Goal: Task Accomplishment & Management: Manage account settings

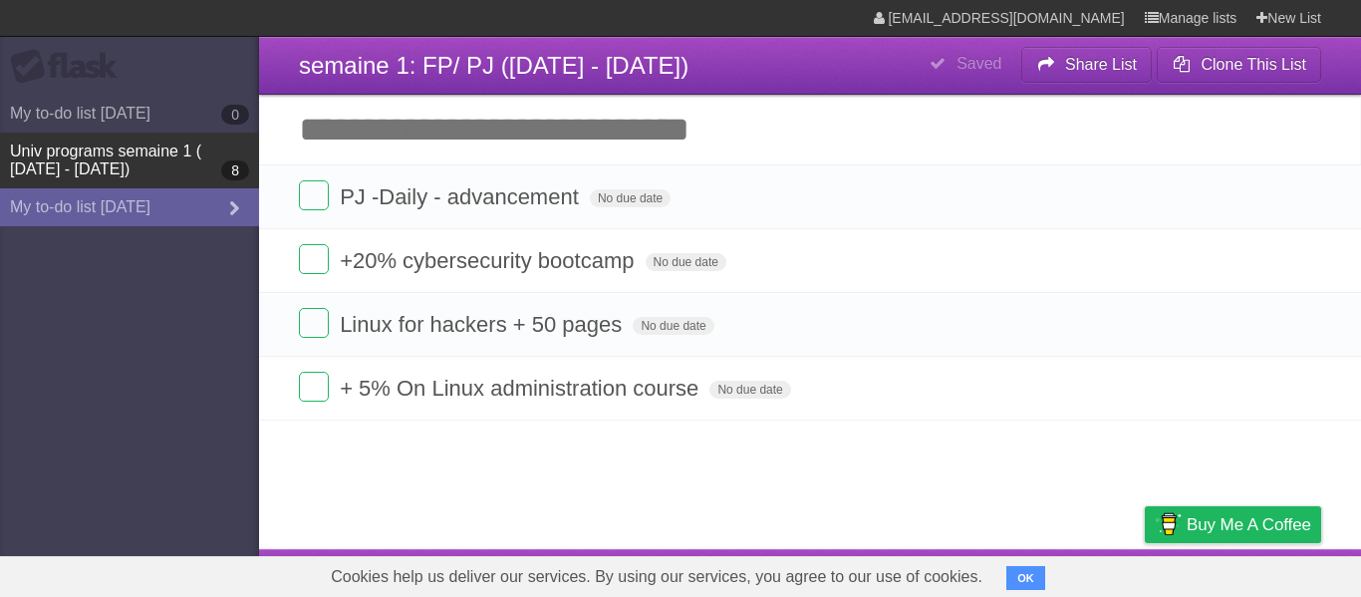
click at [105, 154] on link "Univ programs semaine 1 ( [DATE] - [DATE]) 8" at bounding box center [129, 161] width 259 height 56
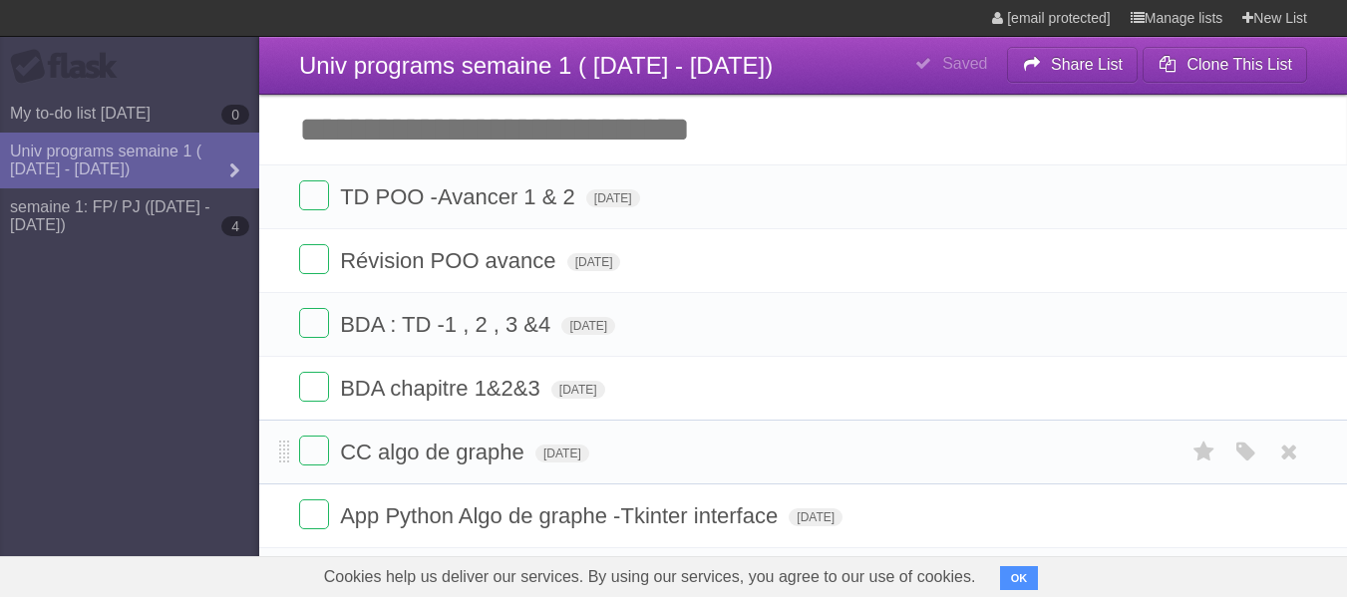
type span "[DATE]"
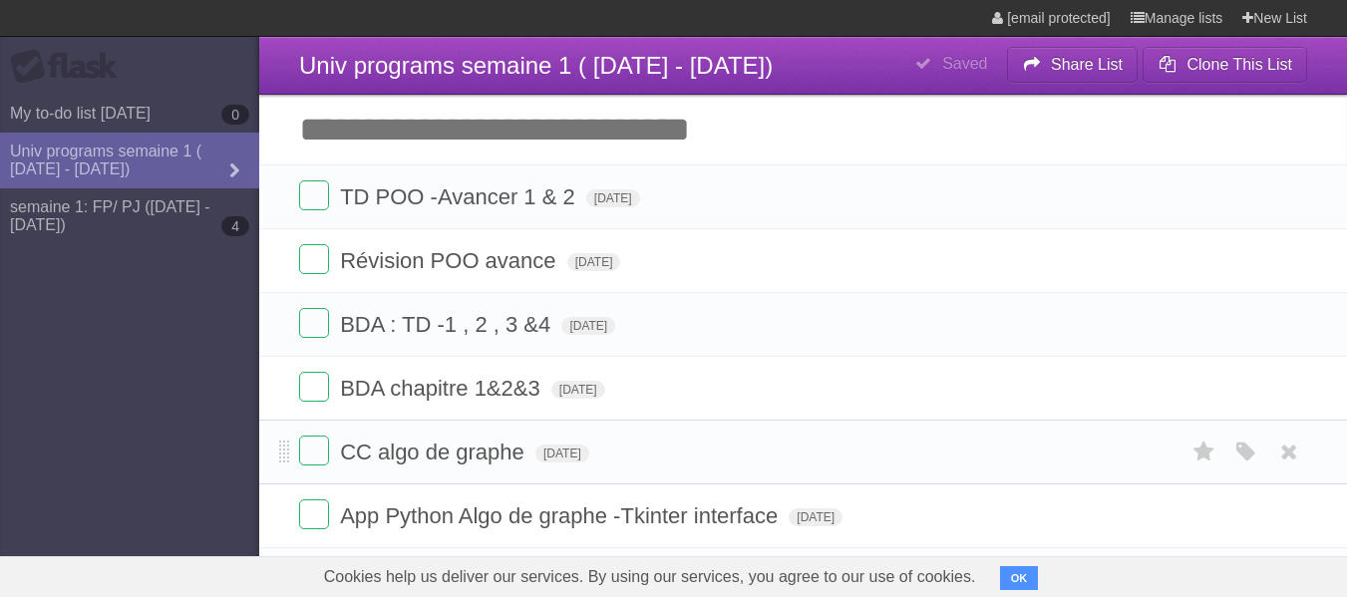
type span "[DATE]"
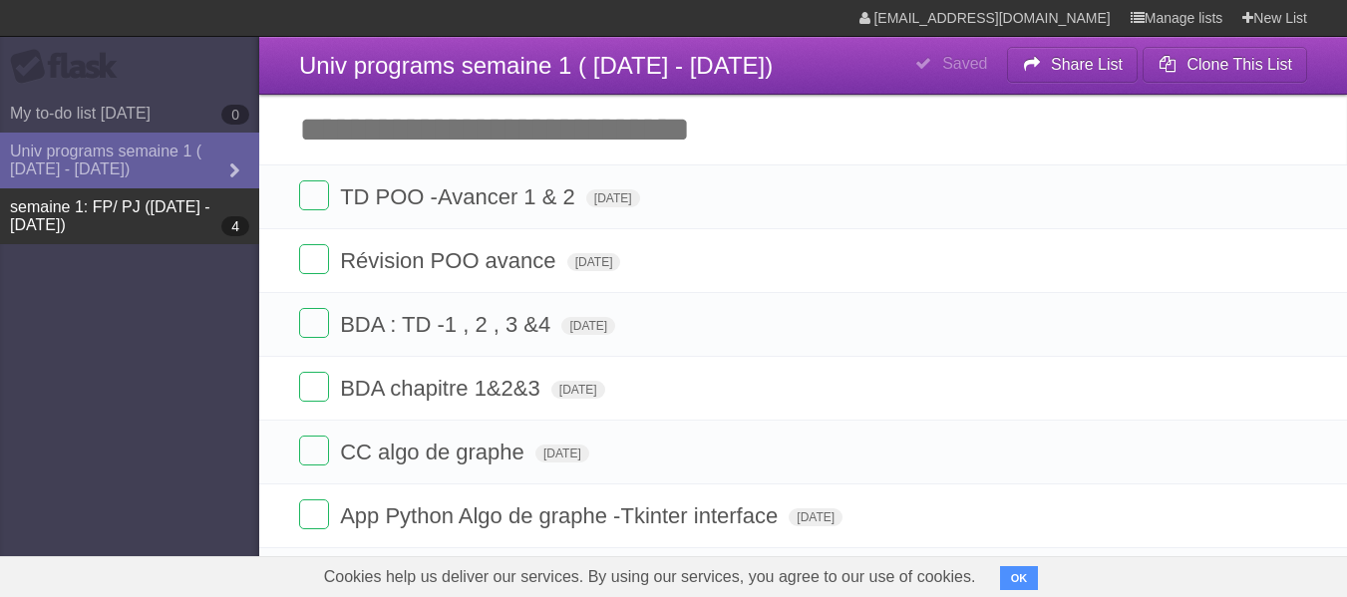
click at [103, 202] on link "semaine 1: FP/ PJ ([DATE] - [DATE]) 4" at bounding box center [129, 216] width 259 height 56
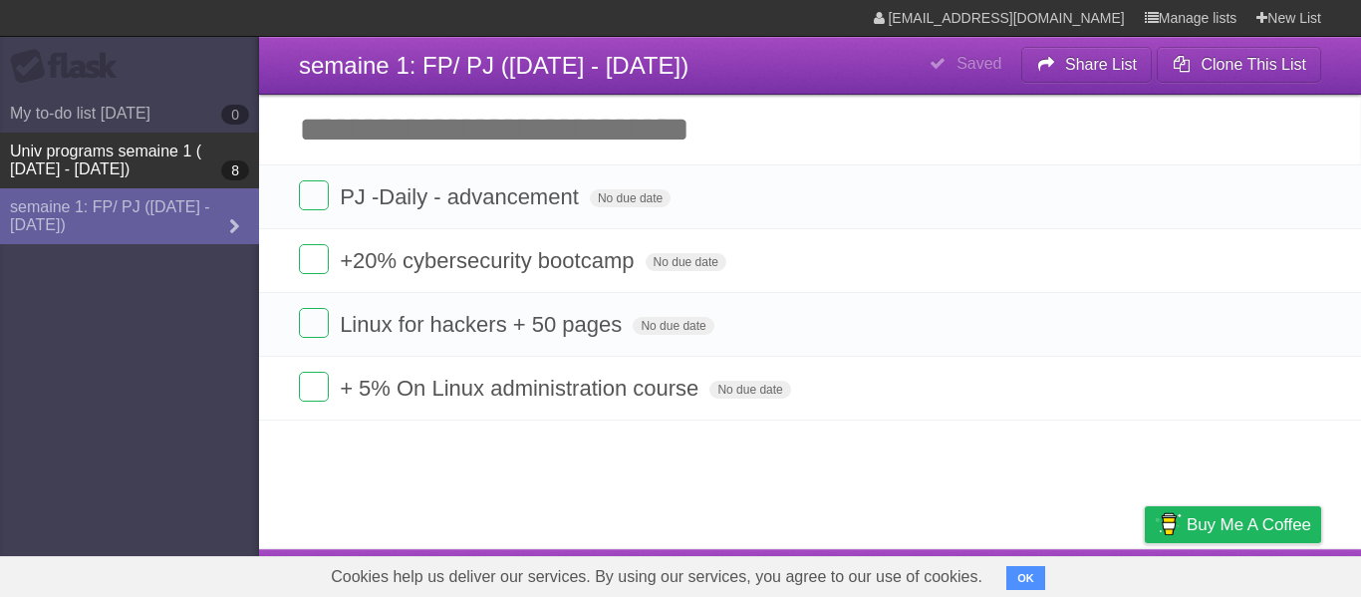
click at [164, 151] on link "Univ programs semaine 1 ( [DATE] - [DATE]) 8" at bounding box center [129, 161] width 259 height 56
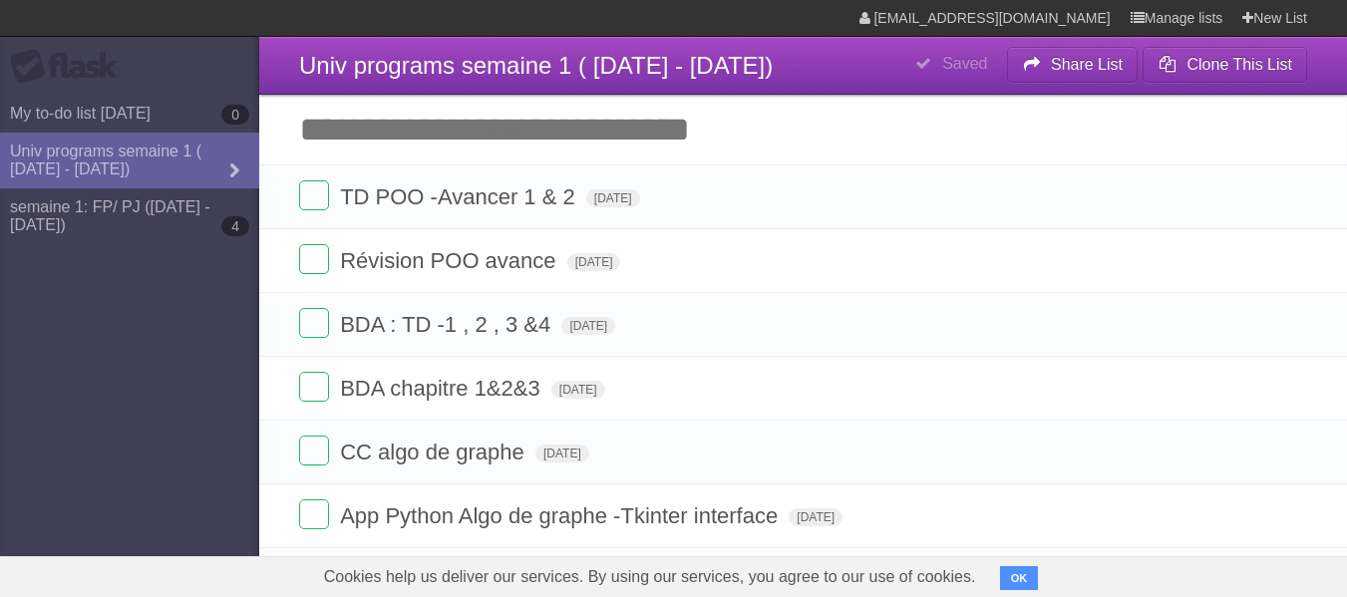
type span "[DATE]"
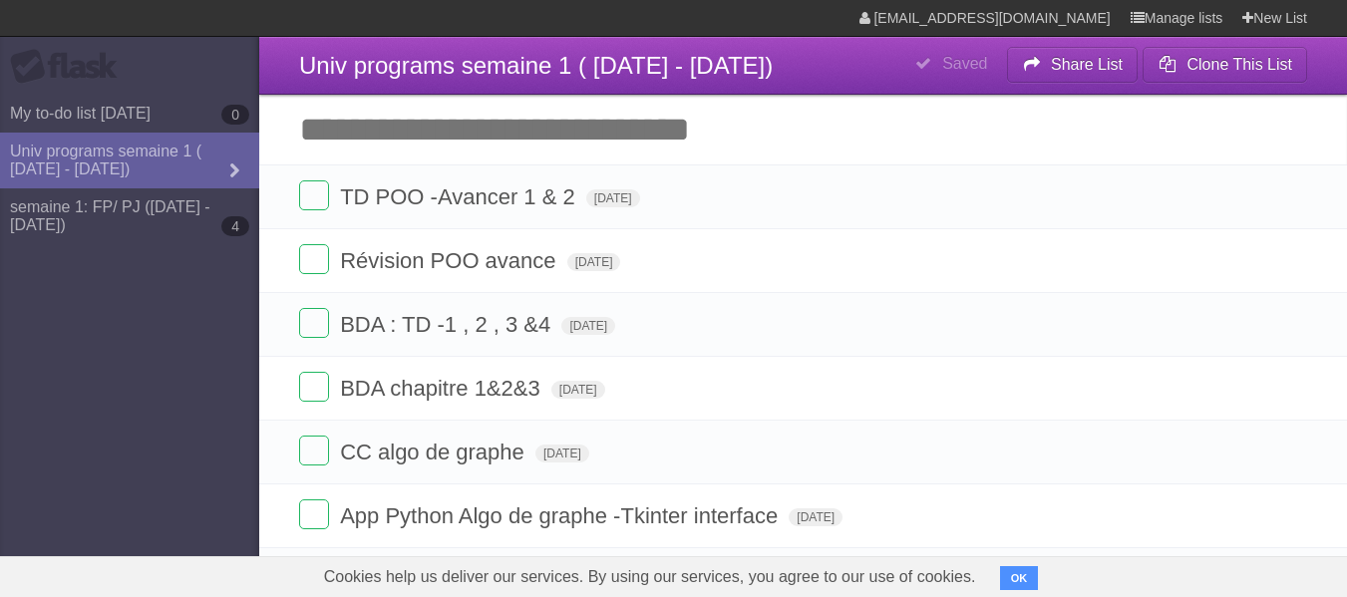
type span "[DATE]"
drag, startPoint x: 568, startPoint y: 68, endPoint x: 463, endPoint y: 78, distance: 105.1
click at [482, 73] on span "Univ programs semaine 1 ( [DATE] - [DATE])" at bounding box center [535, 65] width 473 height 27
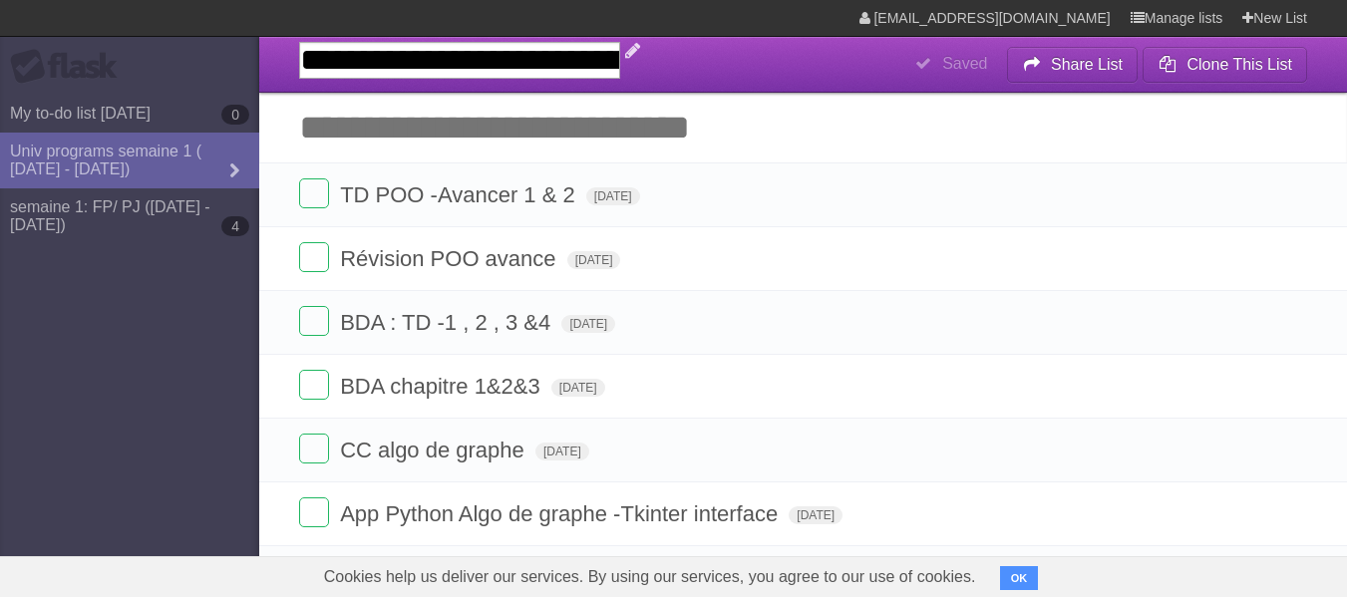
click at [559, 73] on input "**********" at bounding box center [459, 60] width 321 height 37
drag, startPoint x: 666, startPoint y: 63, endPoint x: 517, endPoint y: 66, distance: 148.5
click at [517, 66] on input "**********" at bounding box center [459, 60] width 321 height 37
type input "**********"
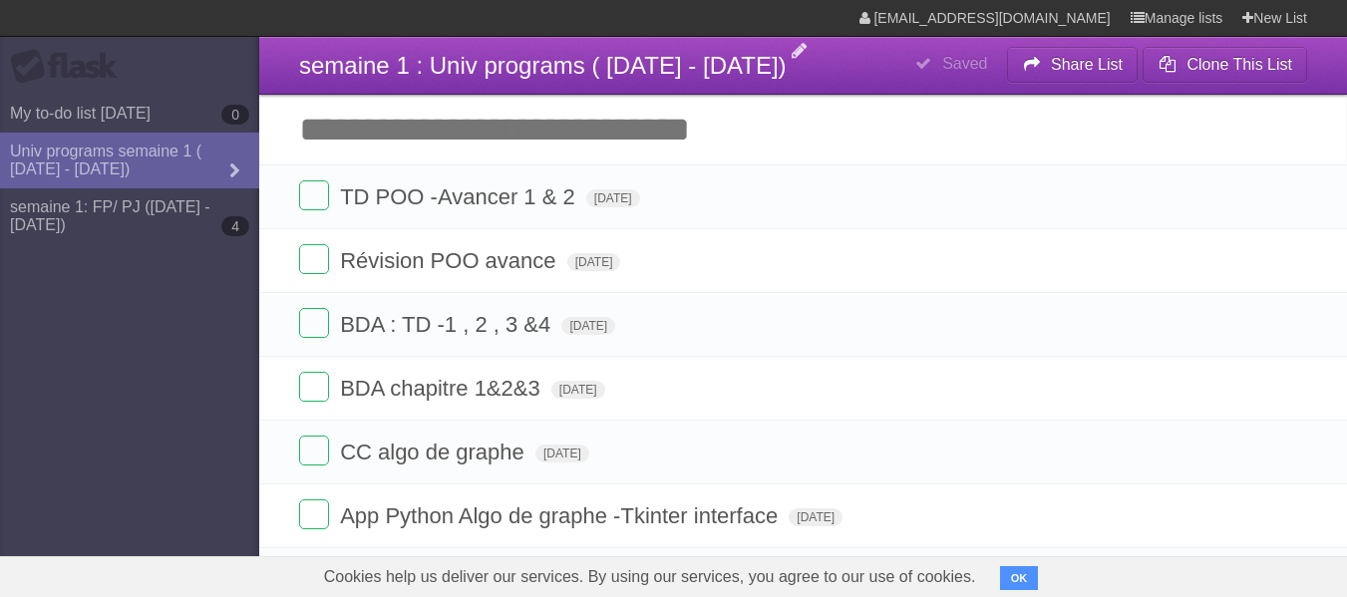
drag, startPoint x: 814, startPoint y: 34, endPoint x: 177, endPoint y: 346, distance: 709.2
click at [177, 346] on aside "Flask My to-do list [DATE] 0 Univ programs semaine 1 ( [DATE] - [DATE]) semaine…" at bounding box center [129, 298] width 259 height 597
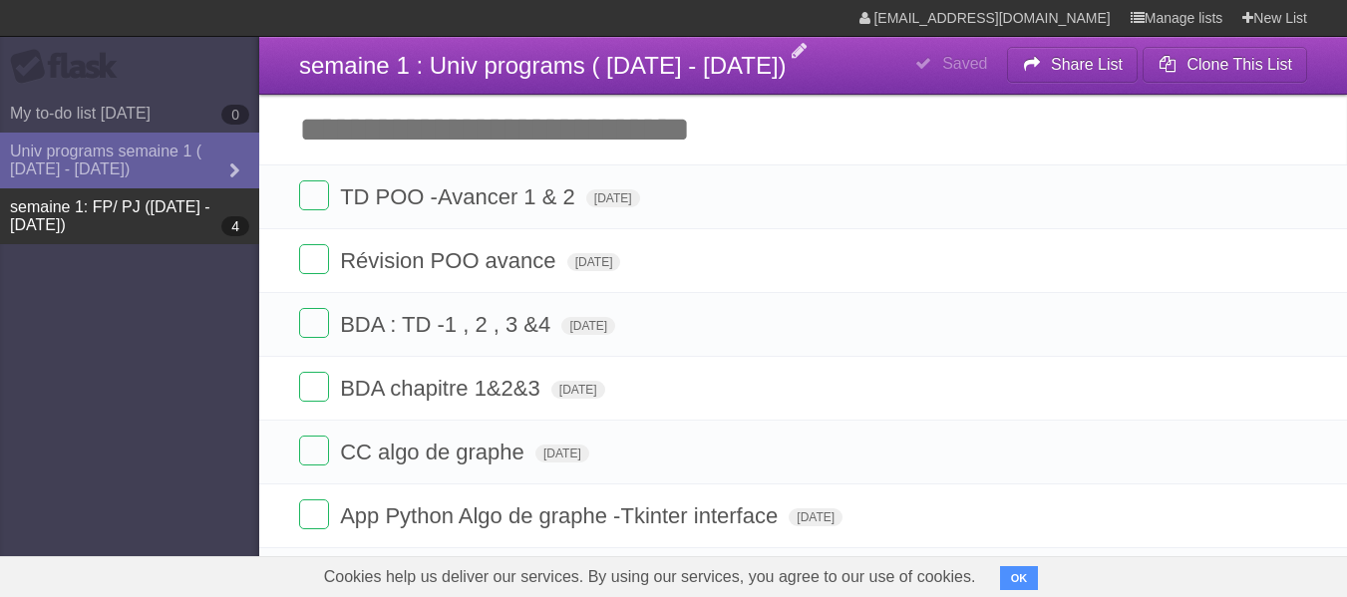
click at [82, 197] on link "semaine 1: FP/ PJ ([DATE] - [DATE]) 4" at bounding box center [129, 216] width 259 height 56
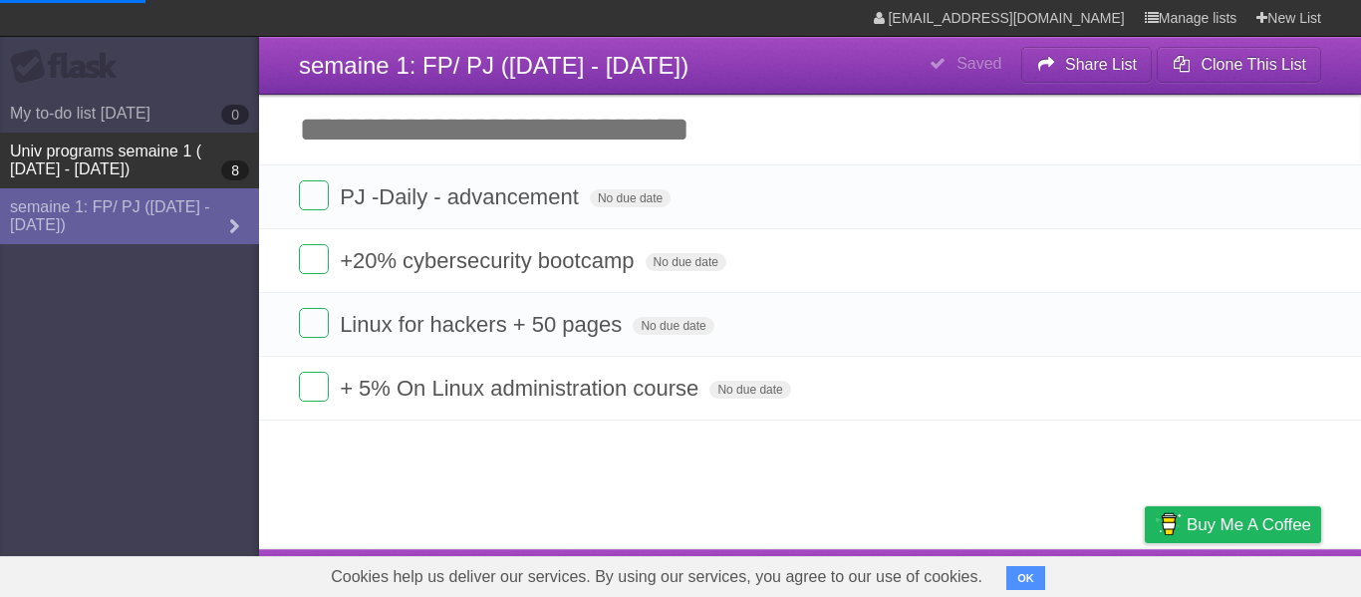
click at [130, 176] on link "Univ programs semaine 1 ( [DATE] - [DATE]) 8" at bounding box center [129, 161] width 259 height 56
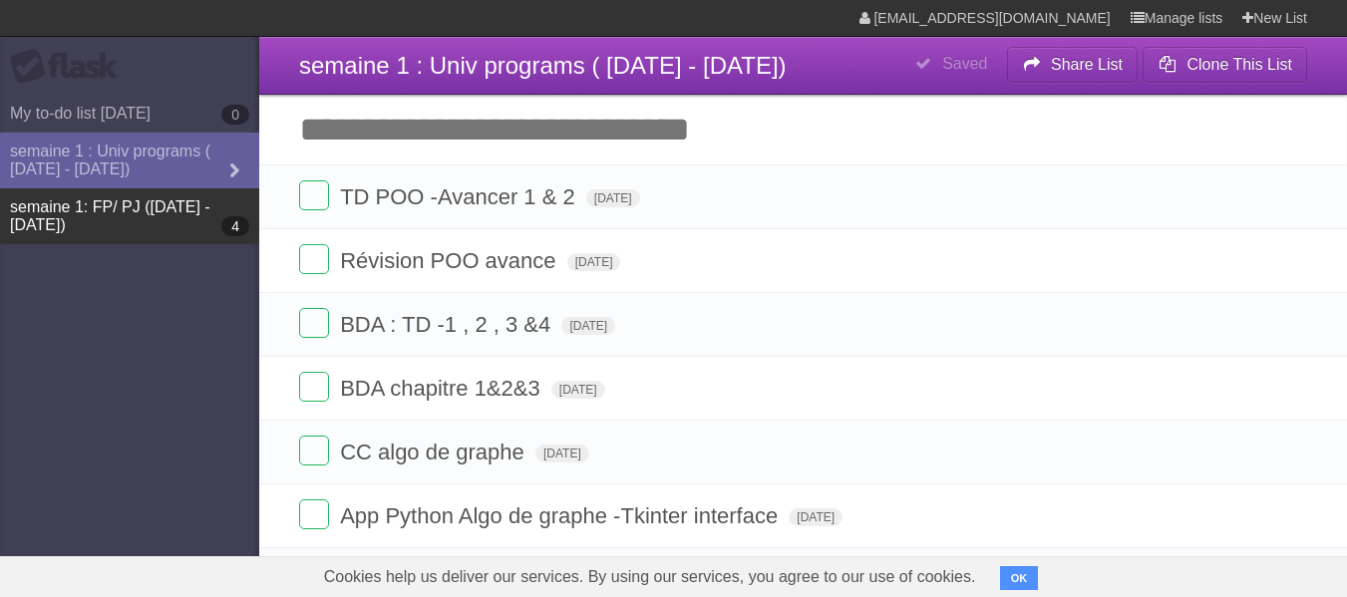
click at [86, 198] on link "semaine 1: FP/ PJ ([DATE] - [DATE]) 4" at bounding box center [129, 216] width 259 height 56
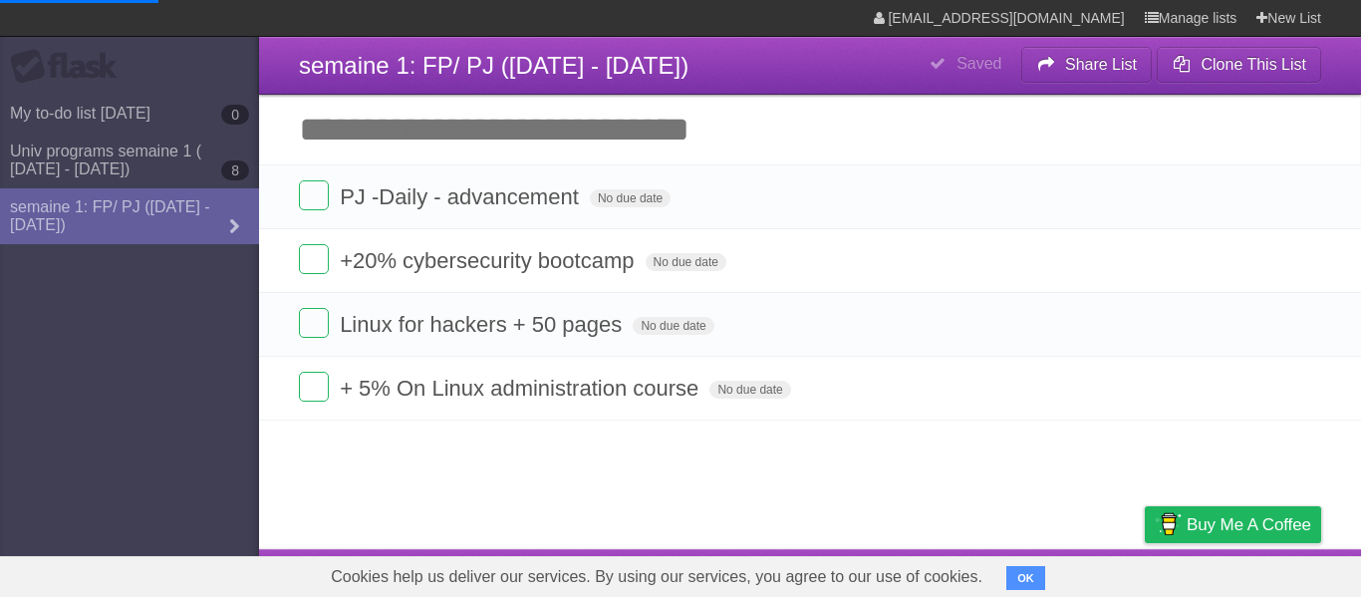
click at [456, 123] on input "Add another task" at bounding box center [810, 130] width 1102 height 70
type input "*"
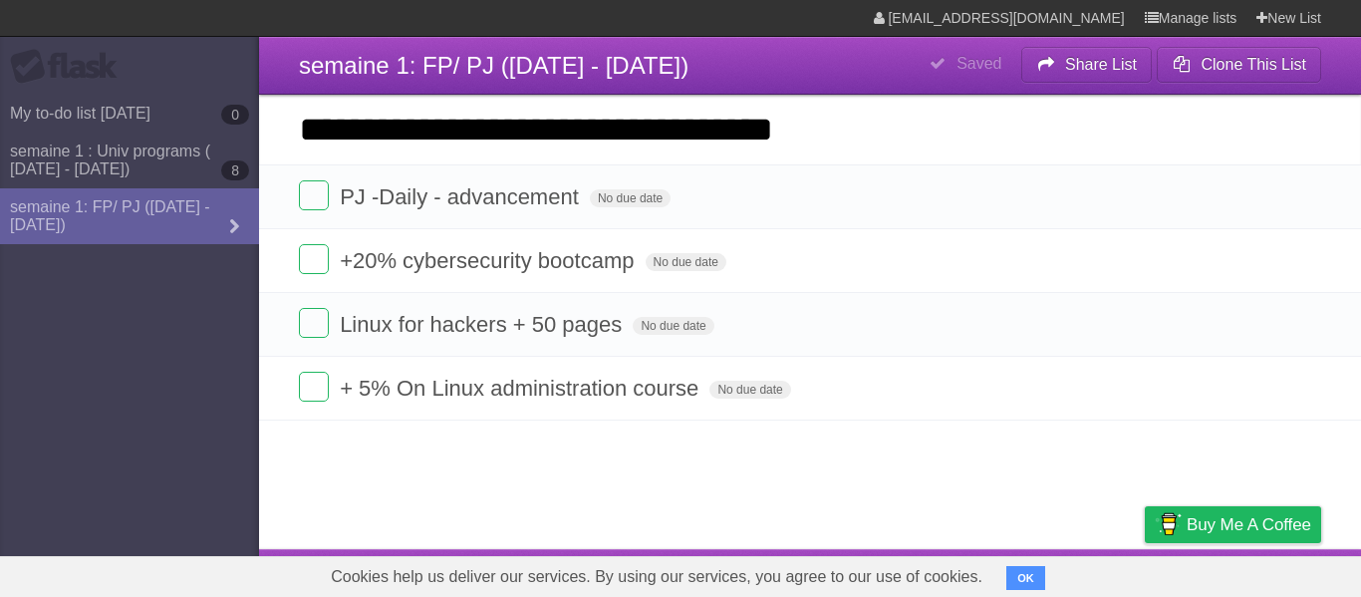
type input "**********"
click input "*********" at bounding box center [0, 0] width 0 height 0
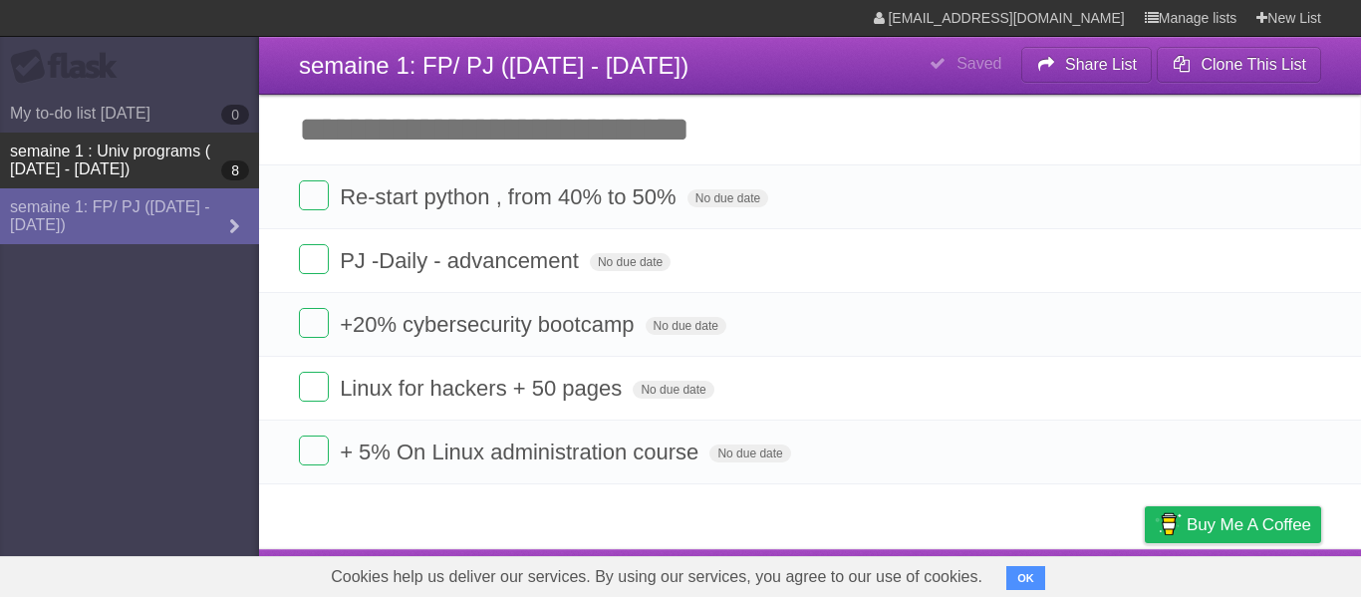
click at [86, 163] on link "semaine 1 : Univ programs ( [DATE] - [DATE]) 8" at bounding box center [129, 161] width 259 height 56
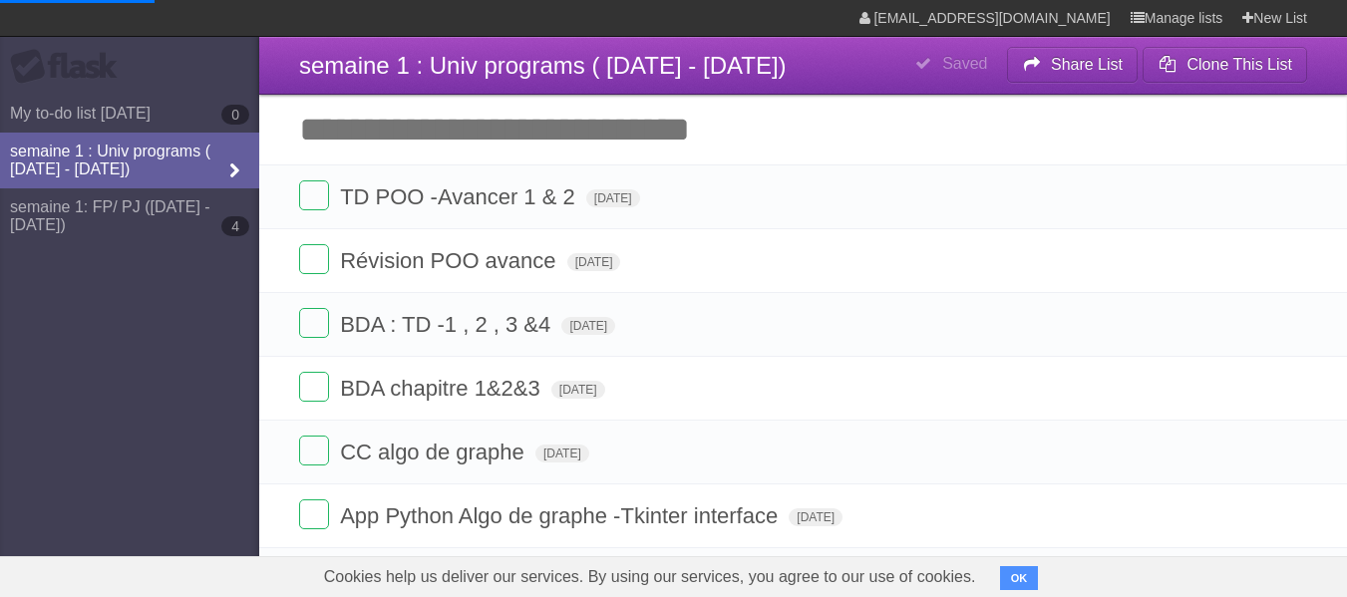
type span "[DATE]"
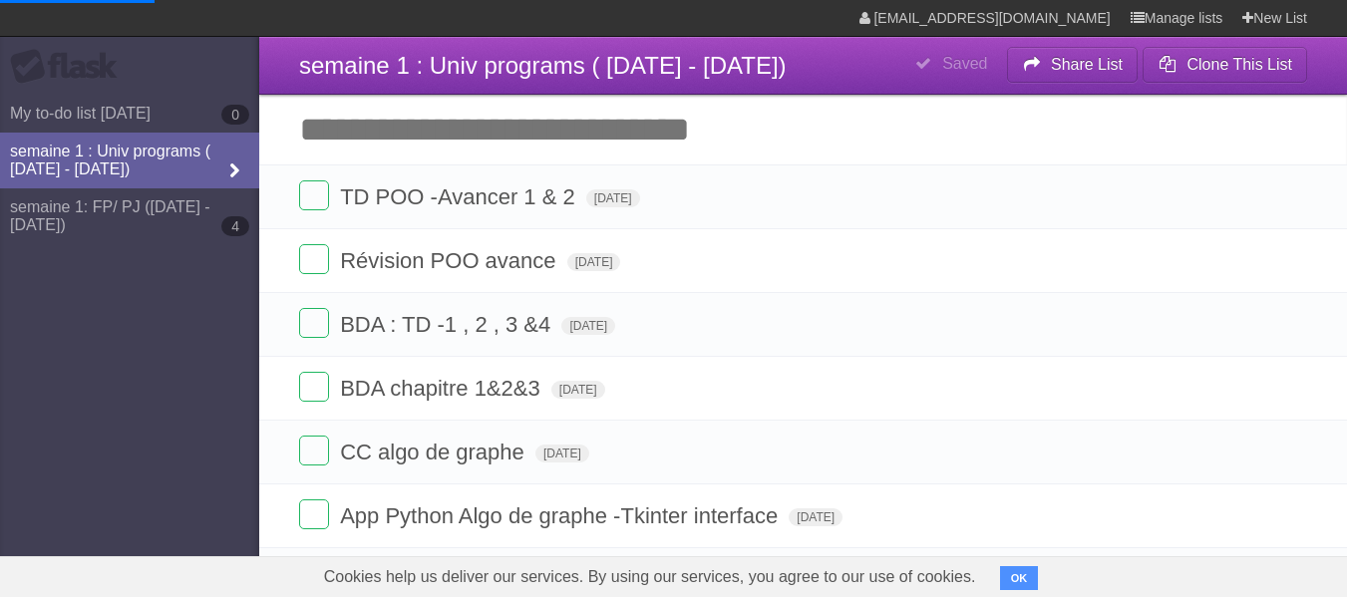
type span "[DATE]"
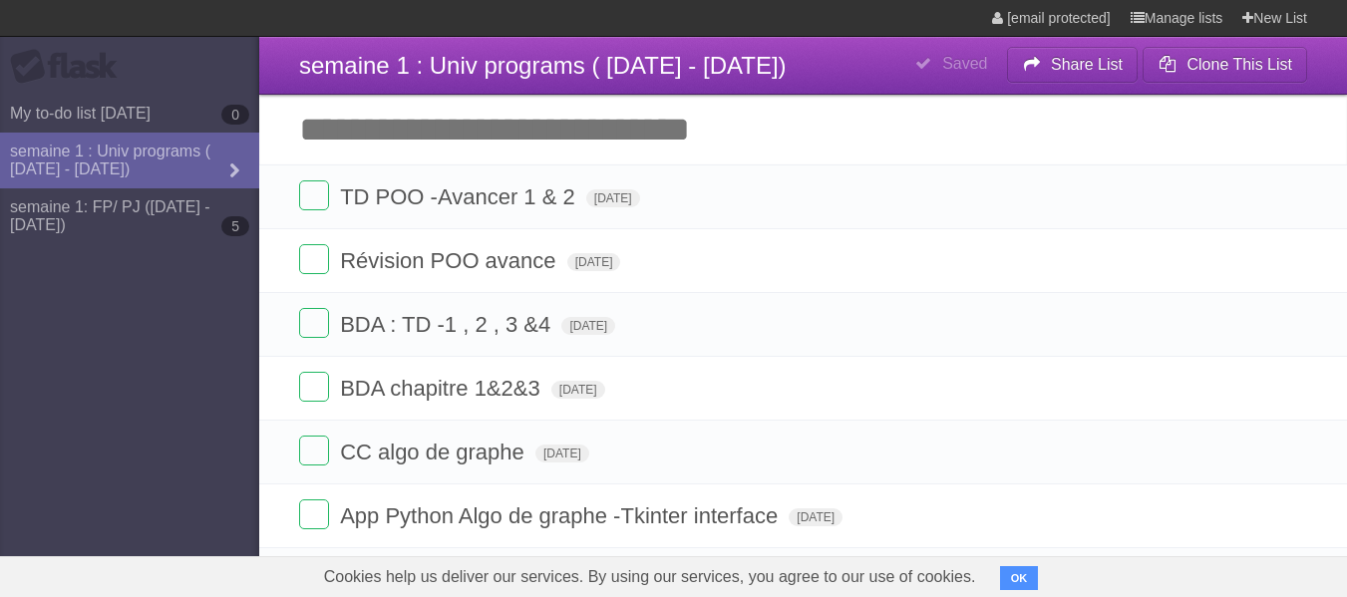
type span "[DATE]"
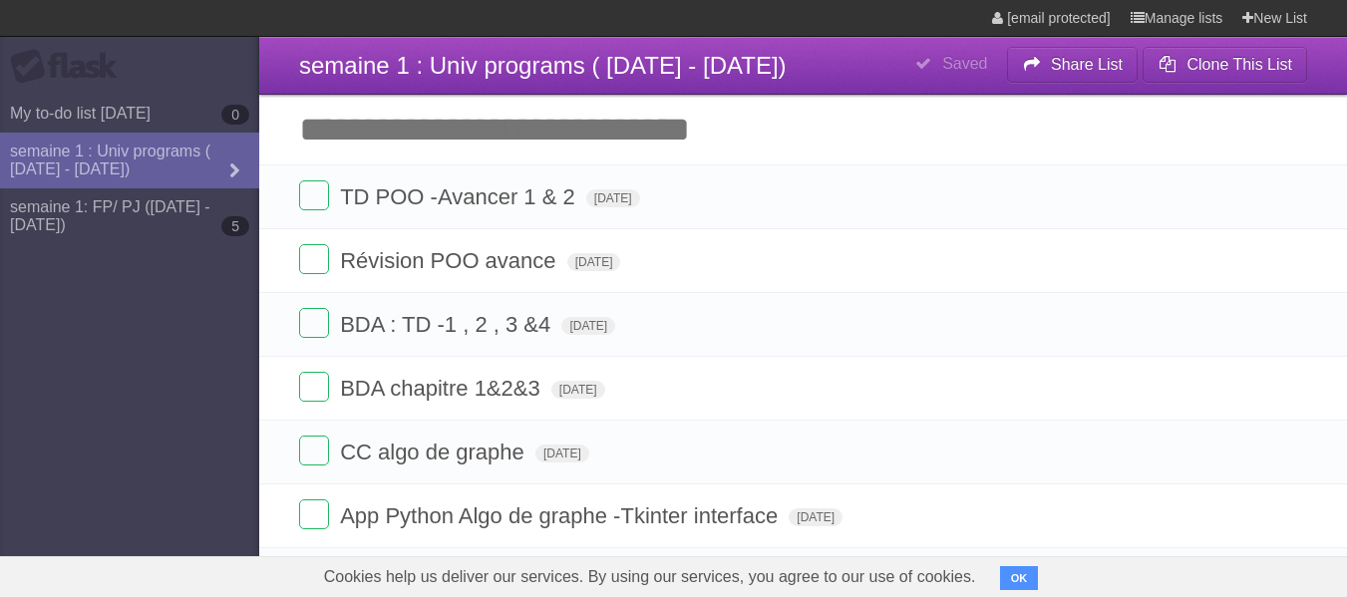
type span "[DATE]"
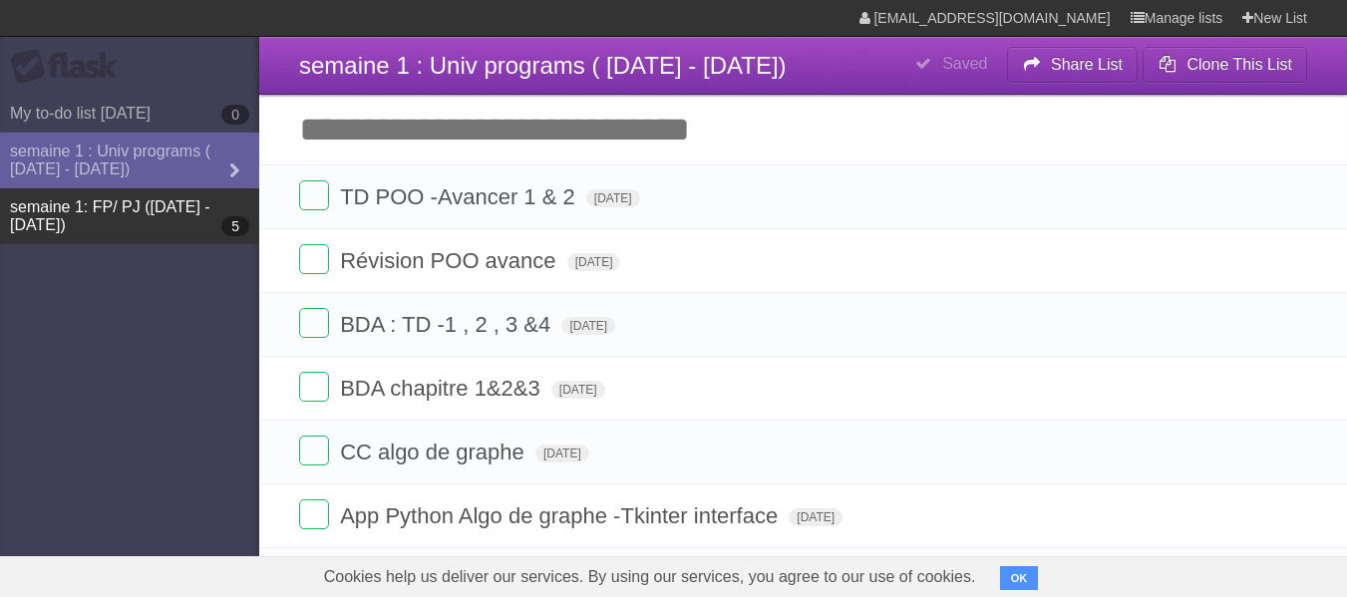
click at [77, 219] on link "semaine 1: FP/ PJ ([DATE] - [DATE]) 5" at bounding box center [129, 216] width 259 height 56
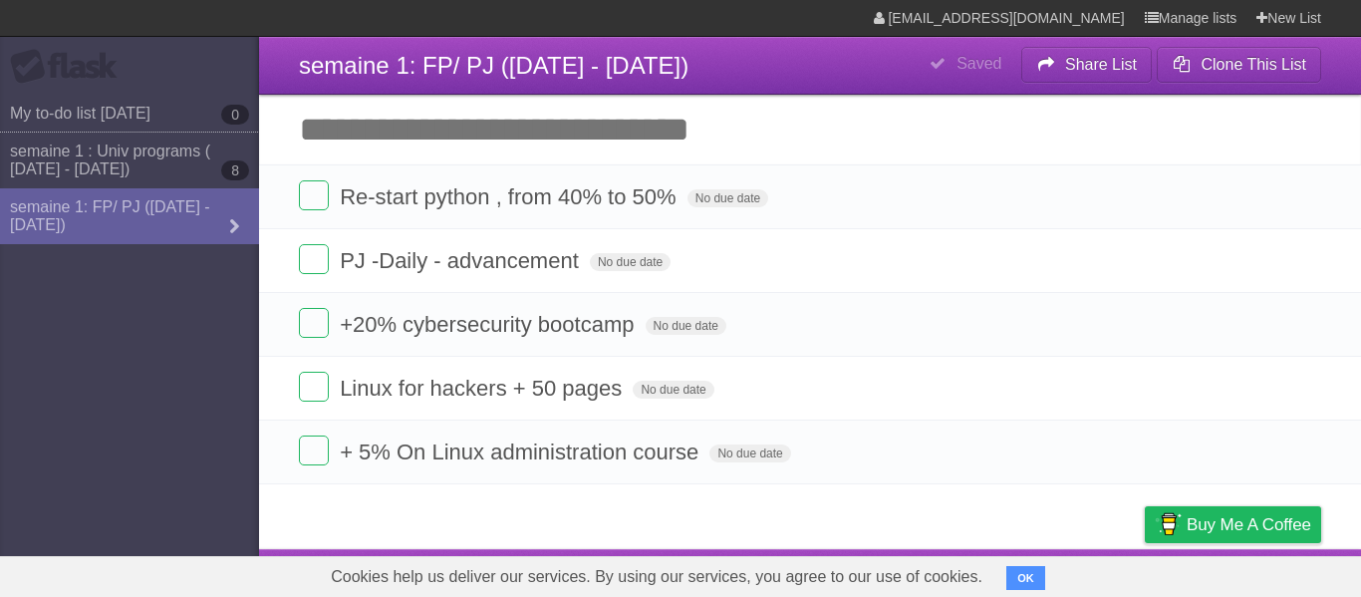
click at [109, 169] on link "semaine 1 : Univ programs ( [DATE] - [DATE]) 8" at bounding box center [129, 161] width 259 height 56
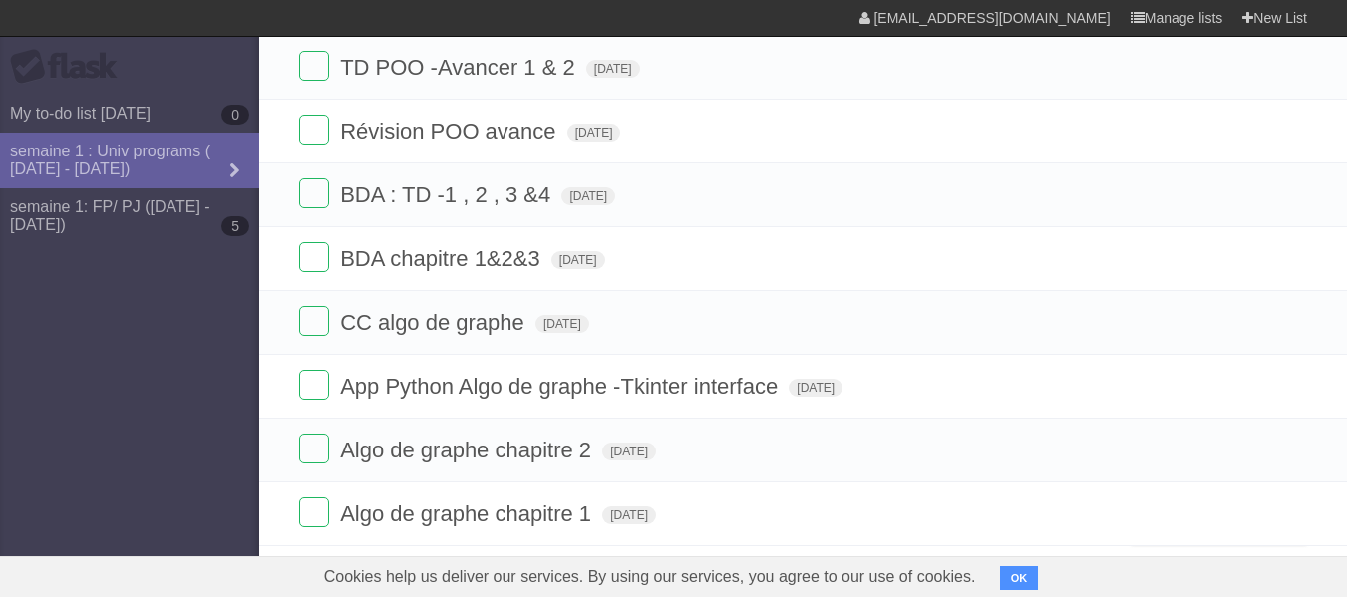
scroll to position [149, 0]
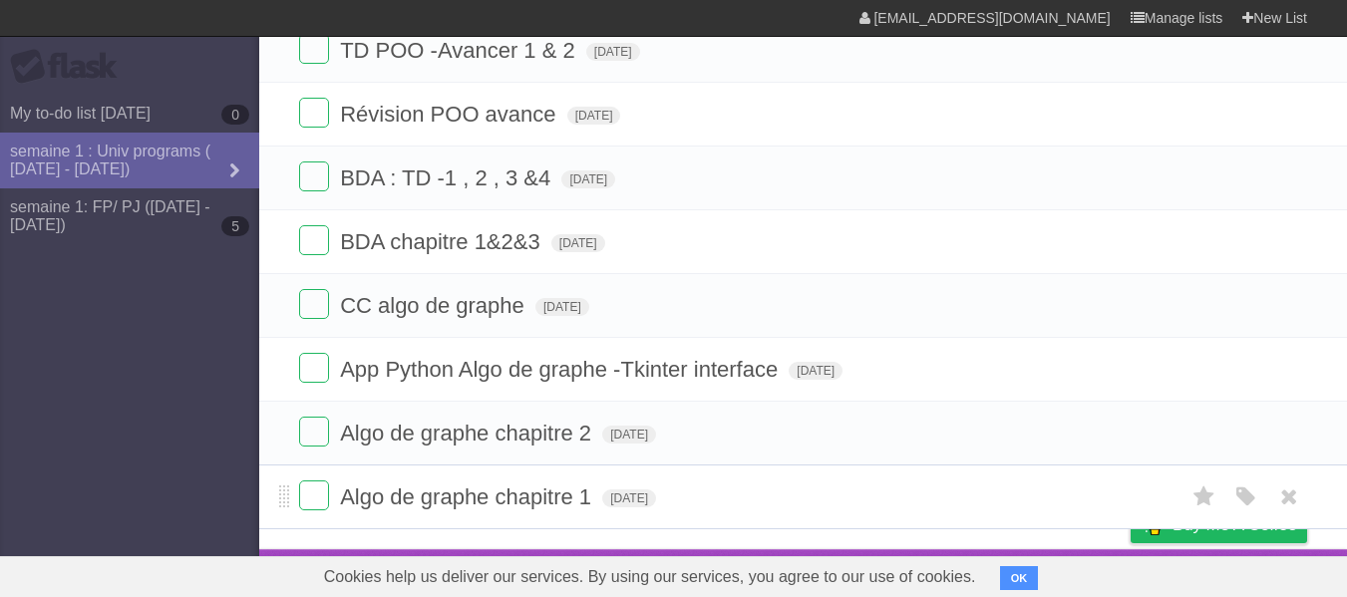
drag, startPoint x: 320, startPoint y: 497, endPoint x: 464, endPoint y: 494, distance: 144.6
click at [315, 500] on label at bounding box center [314, 495] width 30 height 30
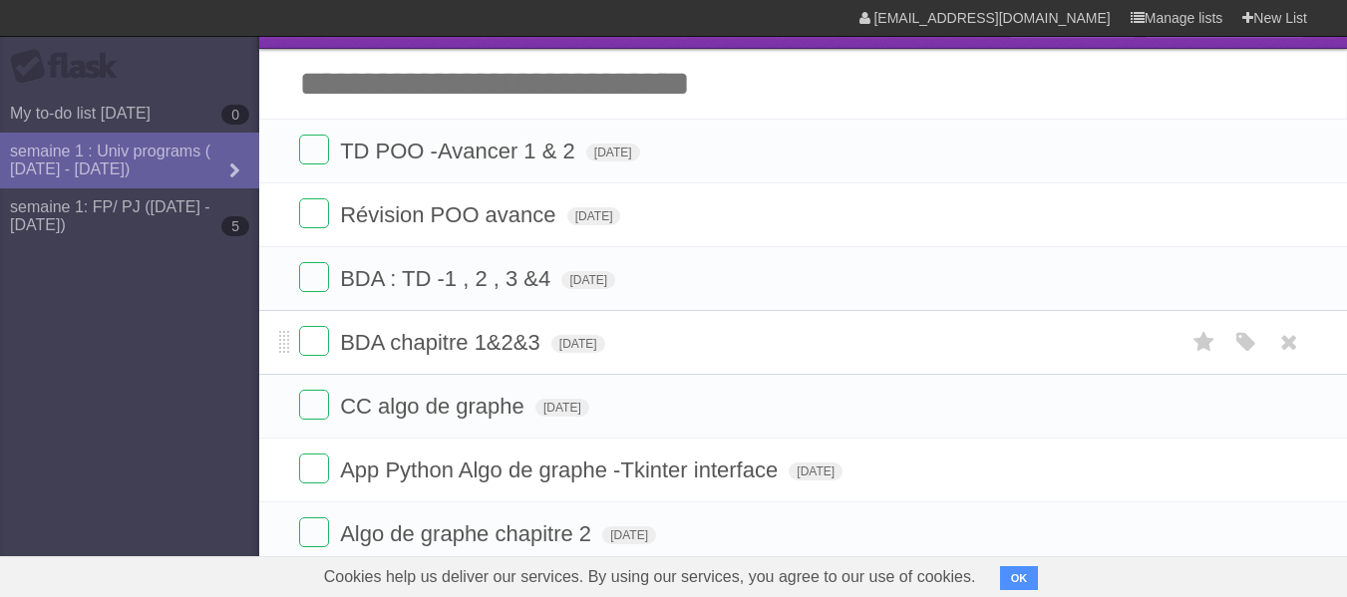
scroll to position [0, 0]
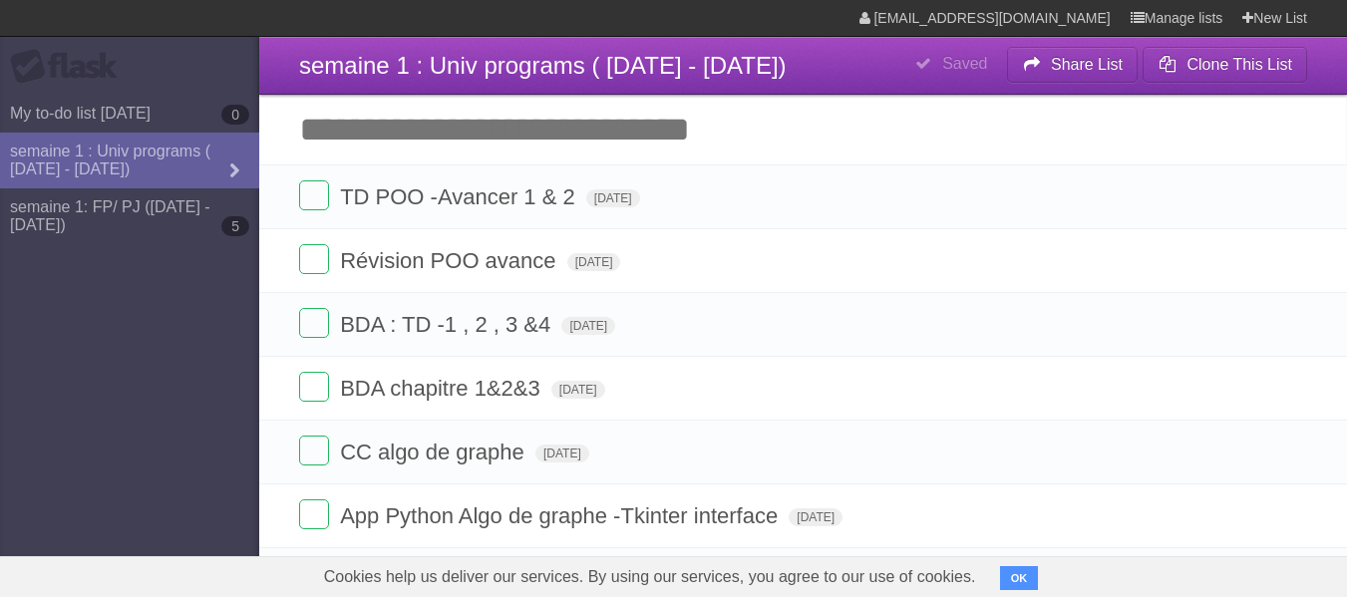
click at [556, 126] on input "Add another task" at bounding box center [802, 130] width 1087 height 70
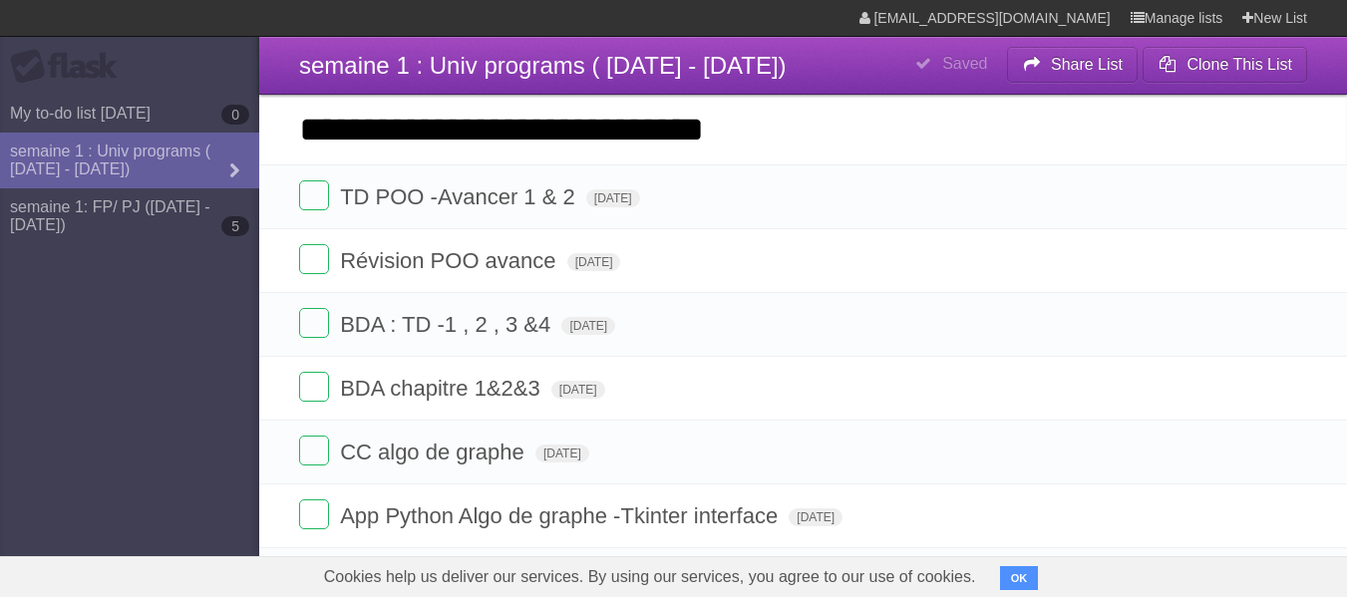
type input "**********"
click input "*********" at bounding box center [0, 0] width 0 height 0
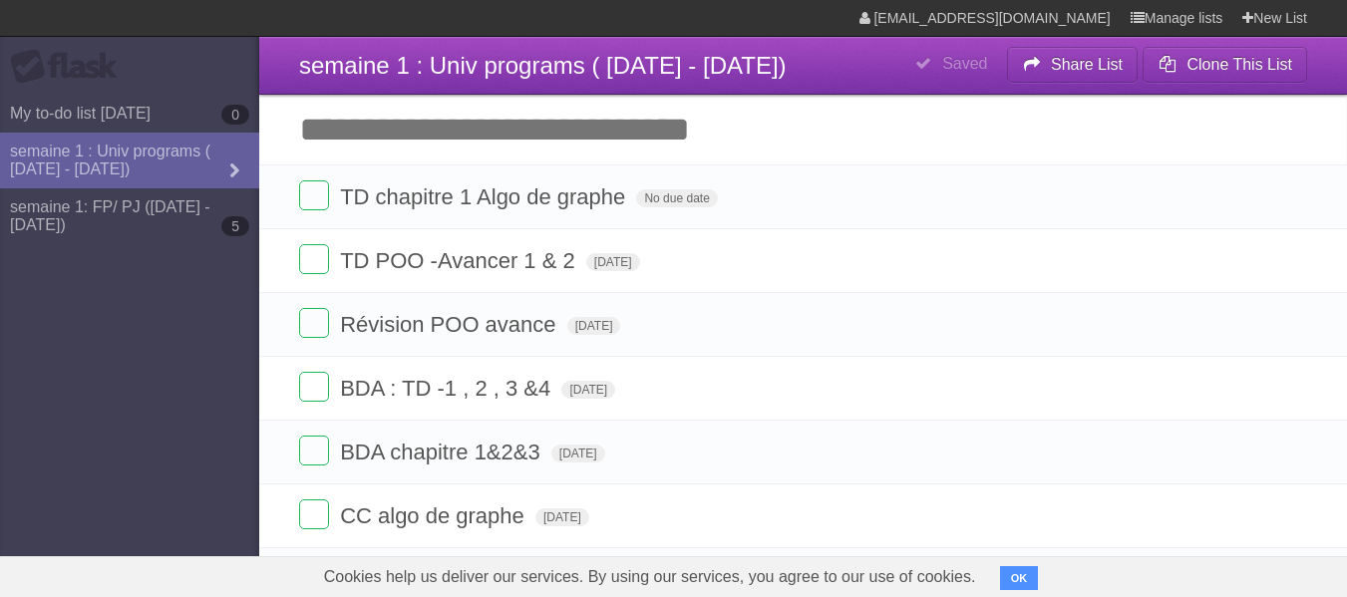
drag, startPoint x: 0, startPoint y: 644, endPoint x: 0, endPoint y: 624, distance: 19.9
drag, startPoint x: 0, startPoint y: 624, endPoint x: 1096, endPoint y: 374, distance: 1124.5
click at [1096, 374] on form "BDA : TD -1 , 2 , 3 &4 [DATE] White Red Blue Green Purple Orange" at bounding box center [803, 388] width 1008 height 33
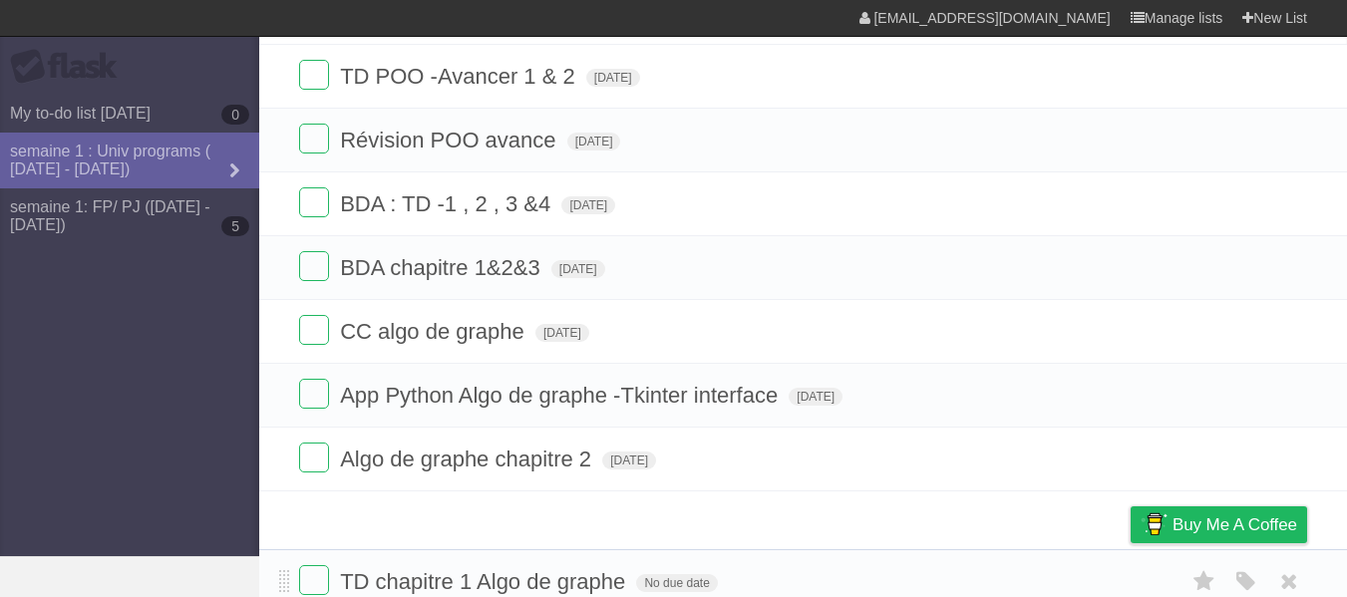
scroll to position [179, 0]
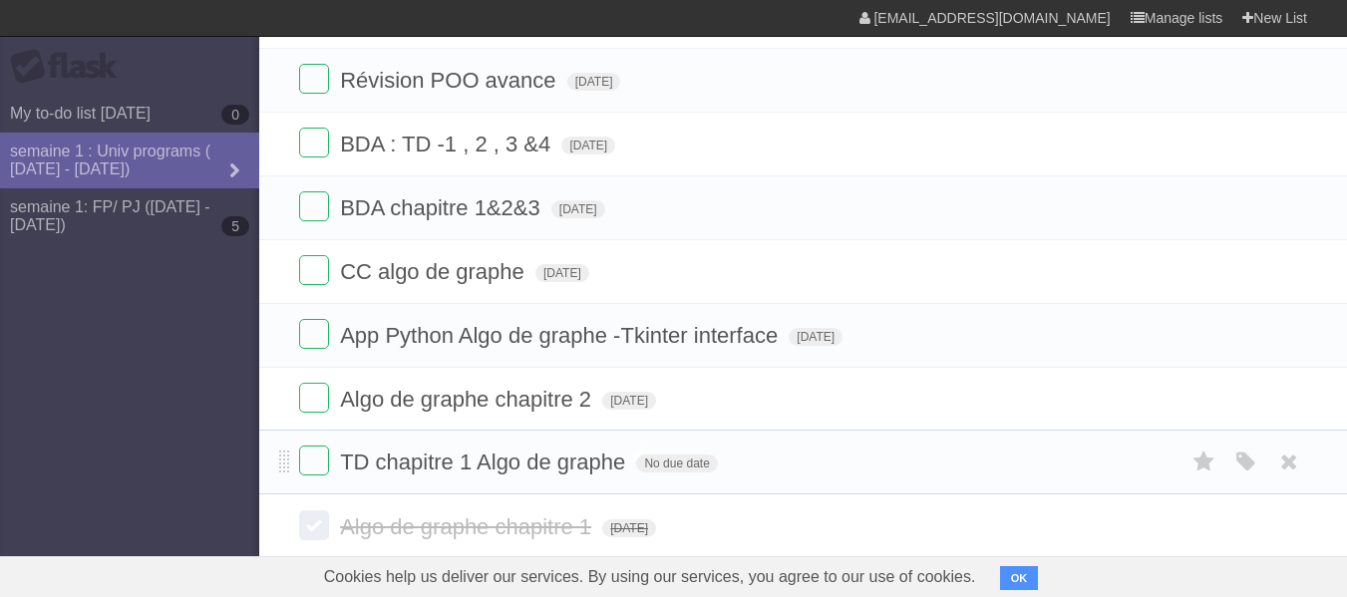
drag, startPoint x: 280, startPoint y: 192, endPoint x: 381, endPoint y: 455, distance: 281.7
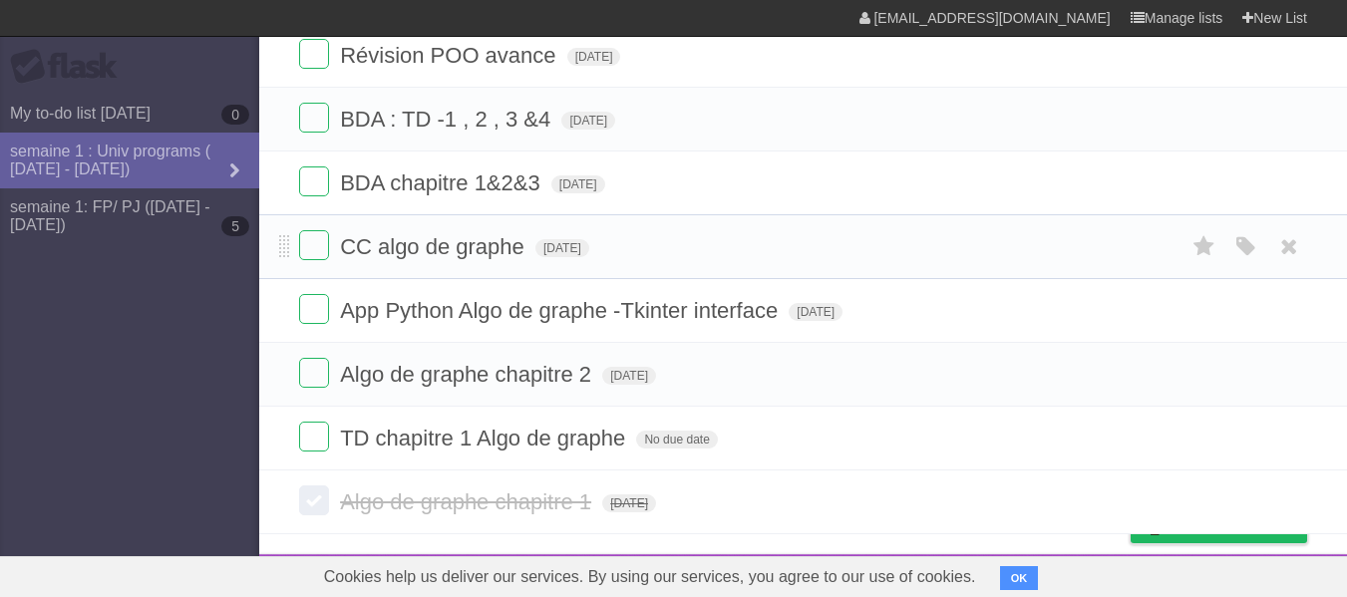
scroll to position [212, 0]
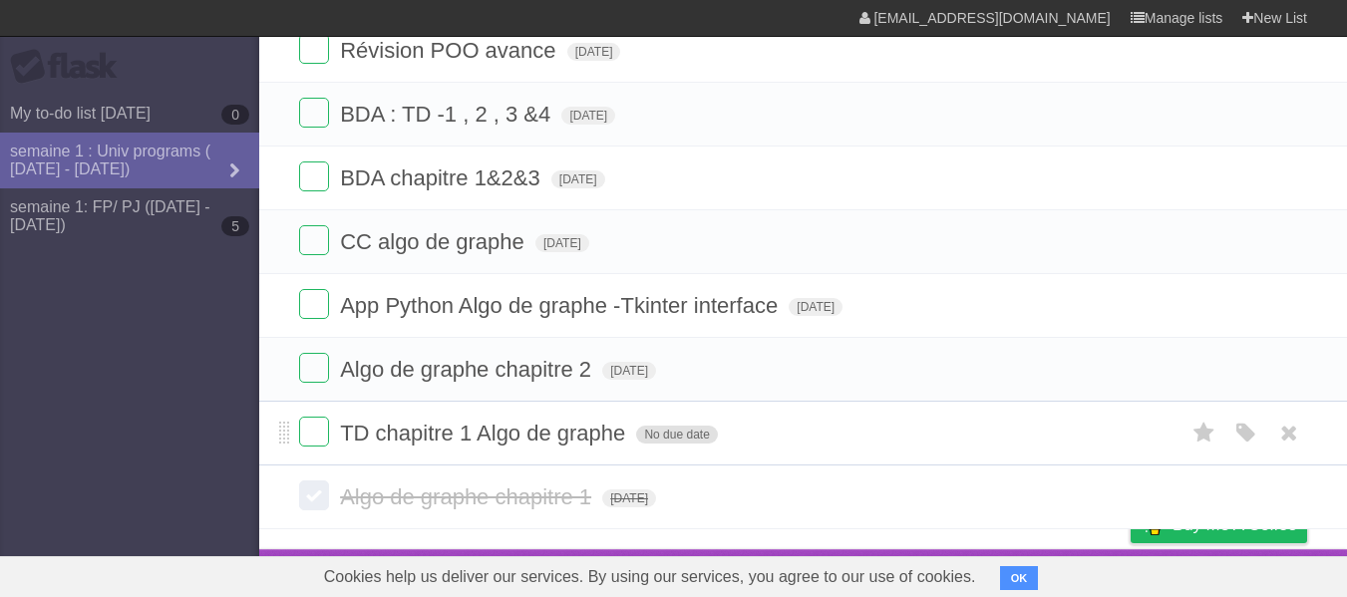
click at [690, 431] on span "No due date" at bounding box center [676, 435] width 81 height 18
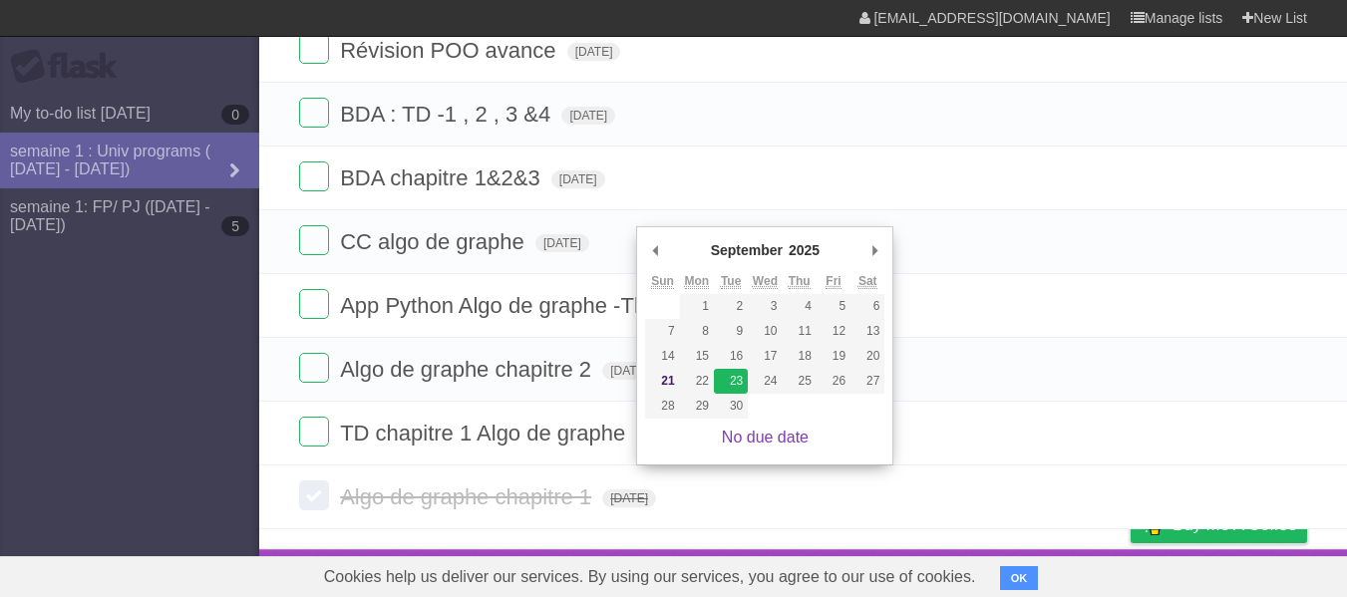
type span "[DATE]"
